Goal: Task Accomplishment & Management: Manage account settings

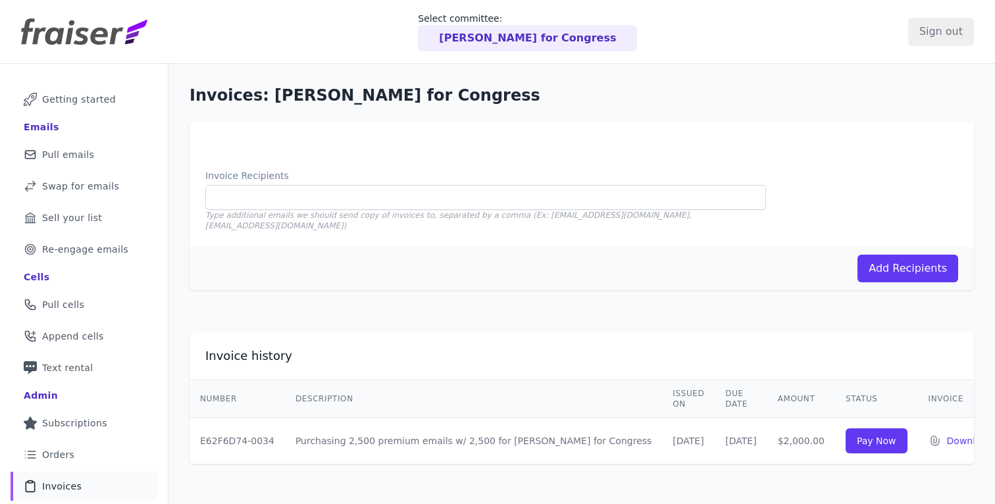
click at [575, 43] on p "[PERSON_NAME] for Congress" at bounding box center [527, 38] width 177 height 16
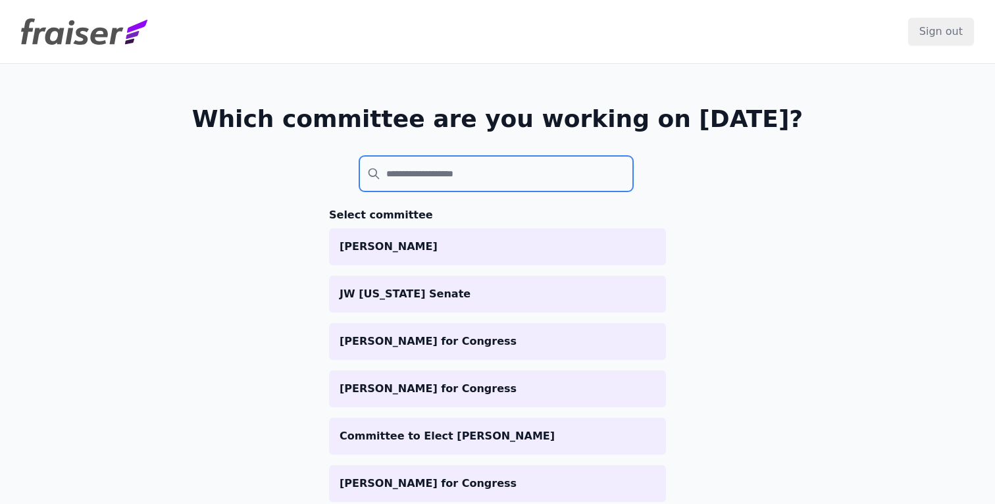
click at [428, 184] on input "search" at bounding box center [496, 174] width 274 height 36
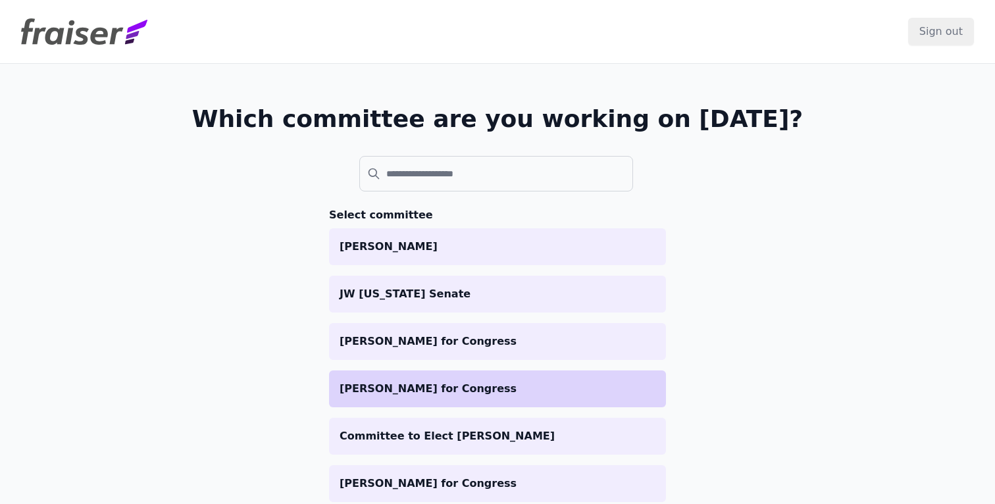
click at [405, 388] on p "[PERSON_NAME] for Congress" at bounding box center [498, 389] width 316 height 16
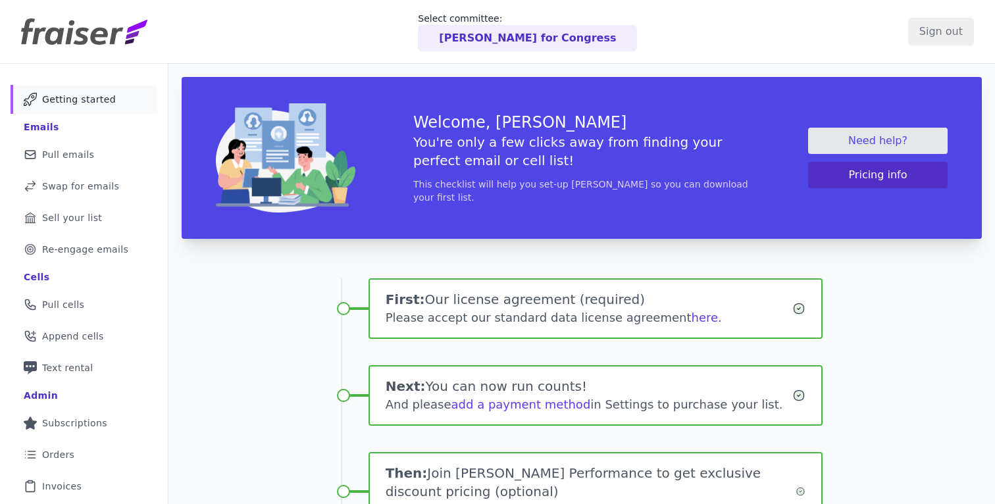
scroll to position [198, 0]
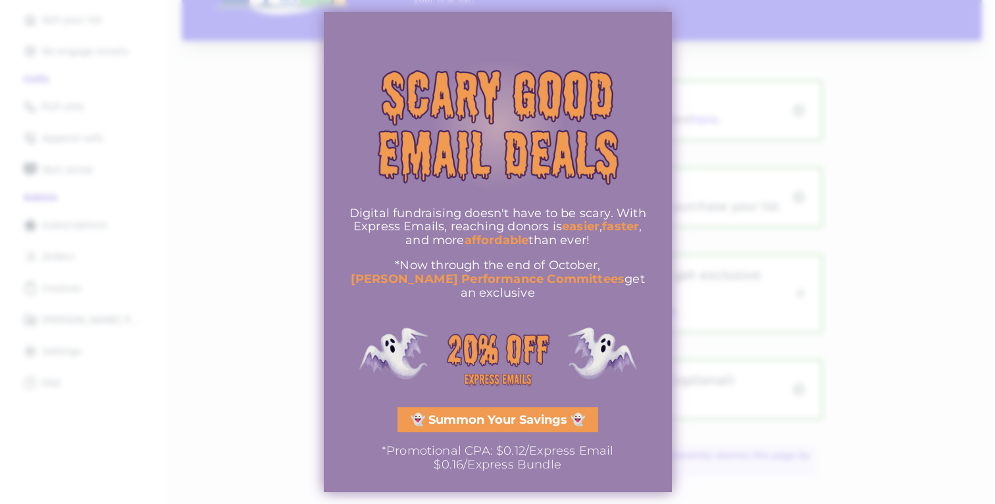
click at [775, 156] on div at bounding box center [497, 252] width 995 height 504
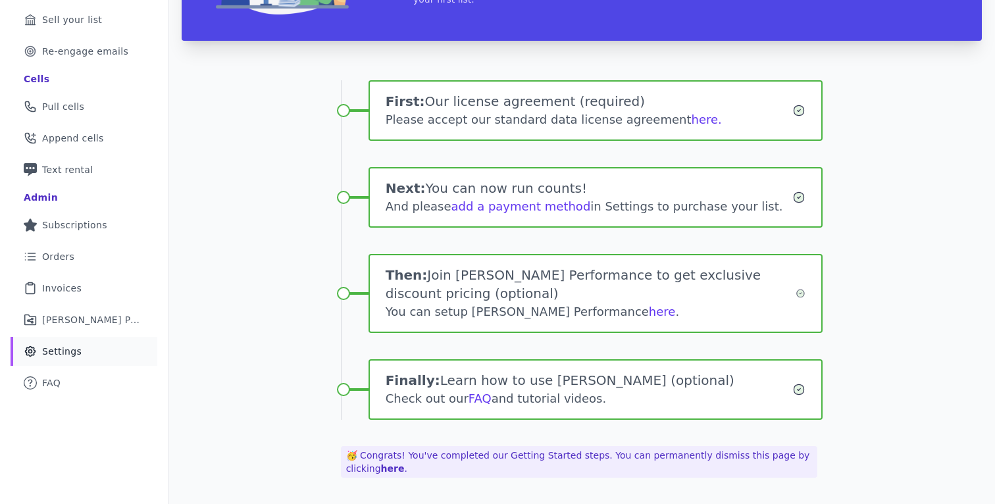
click at [79, 343] on link "Gear Icon Outline of a gear Settings" at bounding box center [84, 351] width 147 height 29
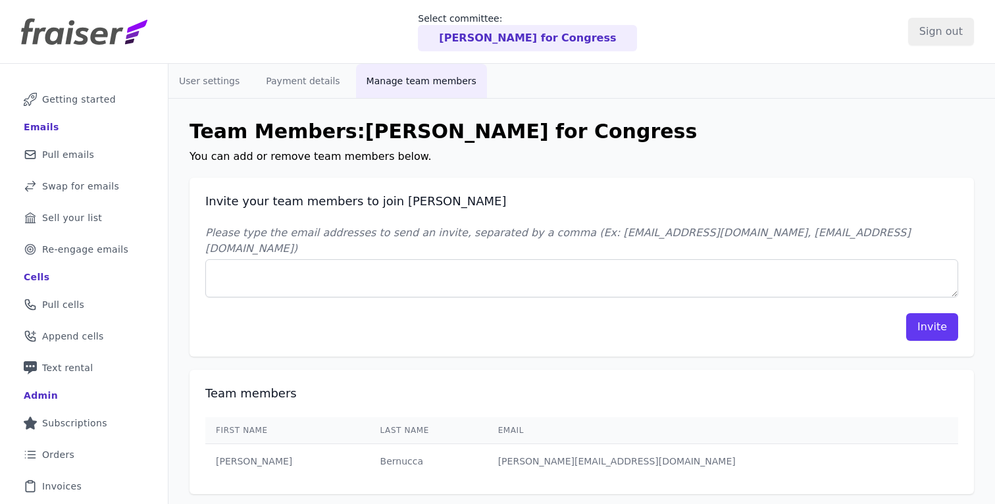
scroll to position [91, 0]
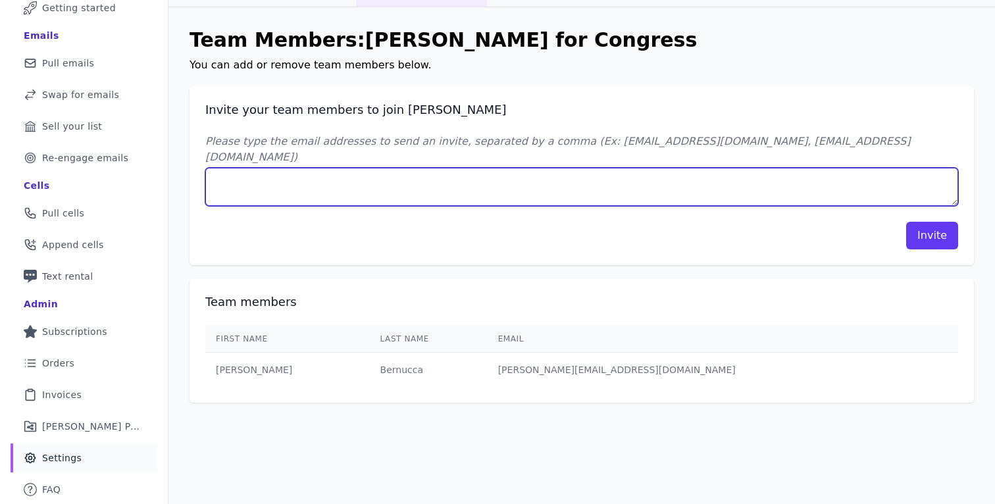
click at [290, 173] on textarea "Please type the email addresses to send an invite, separated by a comma (Ex: [E…" at bounding box center [581, 187] width 753 height 38
type textarea "amir@kineticstrategies.us"
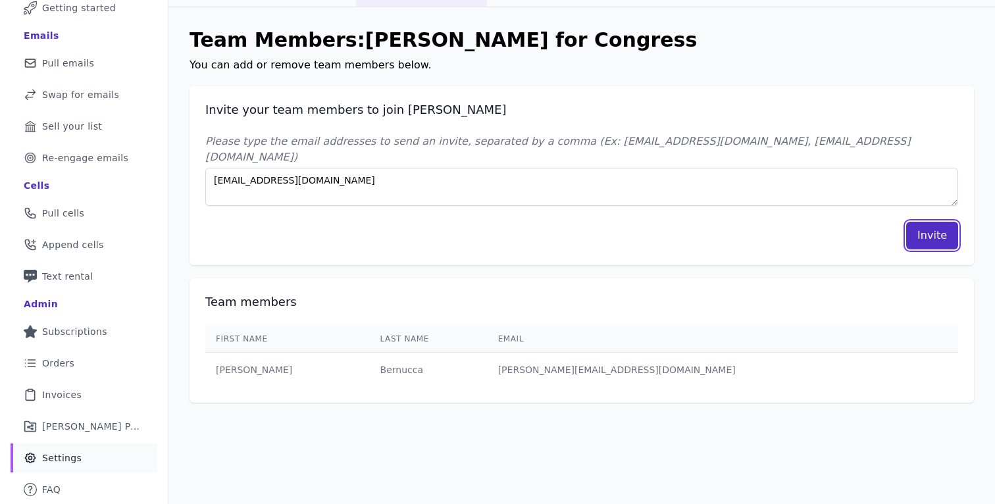
click at [927, 222] on button "Invite" at bounding box center [932, 236] width 52 height 28
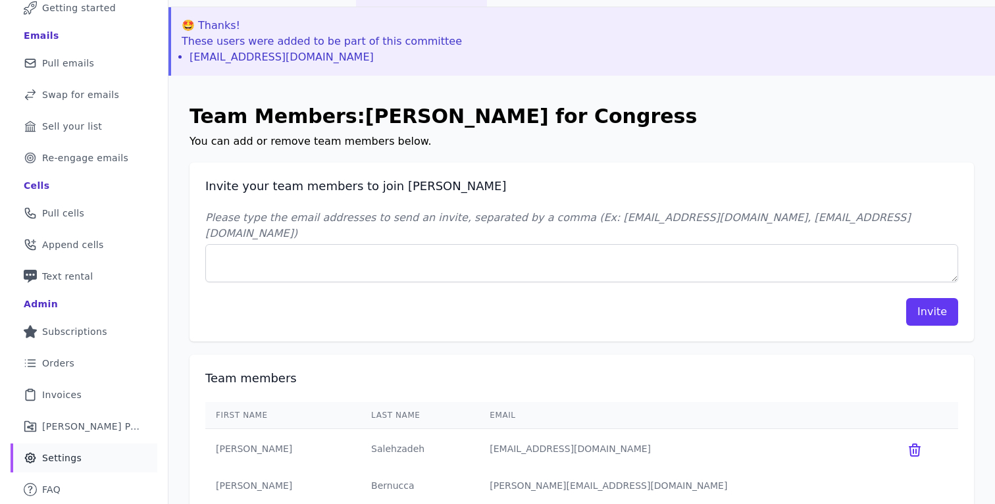
scroll to position [0, 0]
